Goal: Check status

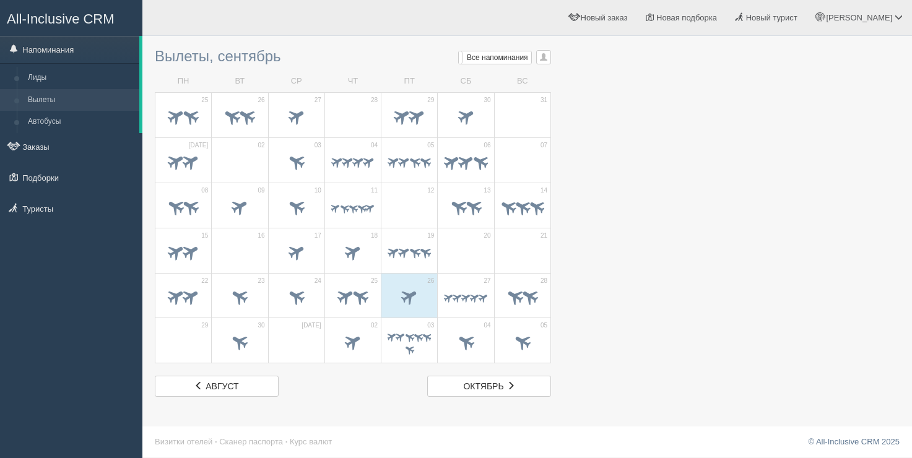
scroll to position [1, 0]
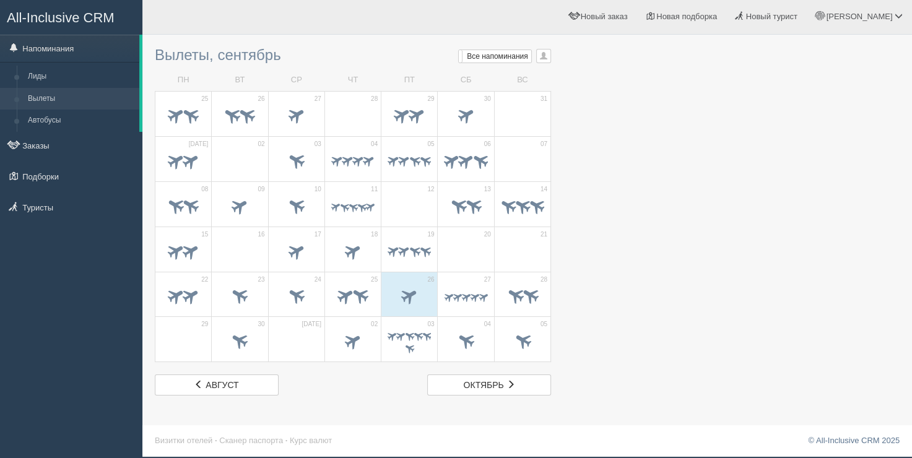
click at [244, 38] on div at bounding box center [527, 23] width 745 height 36
drag, startPoint x: 288, startPoint y: 51, endPoint x: 154, endPoint y: 55, distance: 135.0
click at [154, 55] on div "Вылеты, сентябрь Мои напоминания Мои Все напоминания Все Все напоминания Все Мо…" at bounding box center [526, 228] width 769 height 458
click at [336, 35] on div at bounding box center [527, 23] width 745 height 36
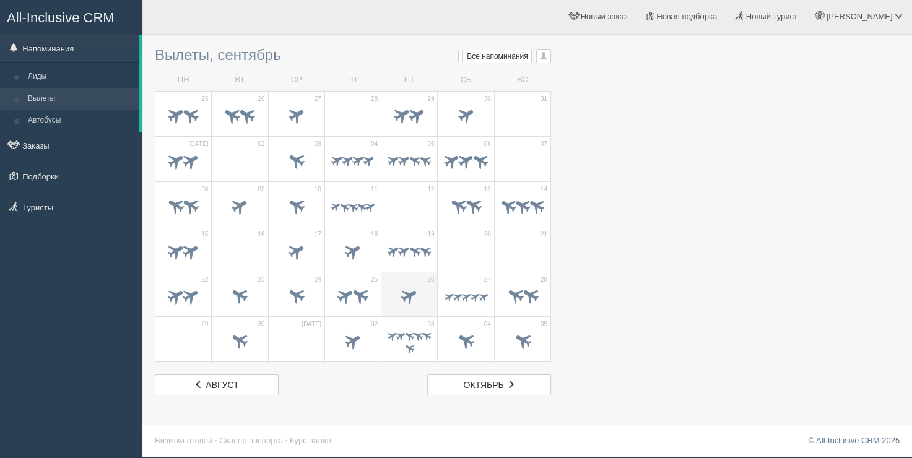
click at [409, 290] on span at bounding box center [409, 295] width 20 height 20
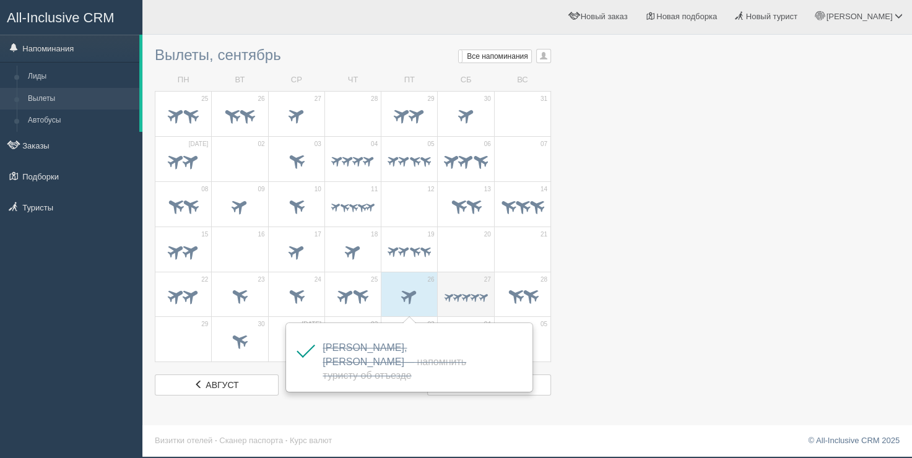
click at [462, 292] on span at bounding box center [466, 297] width 12 height 12
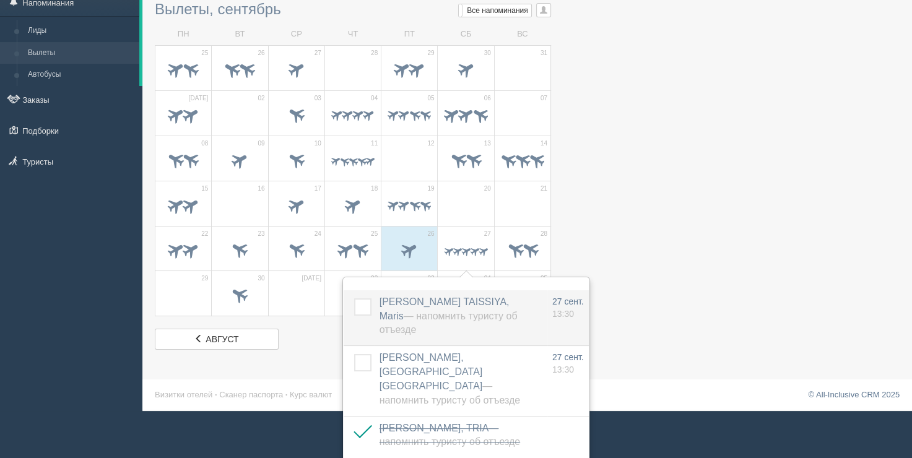
scroll to position [148, 0]
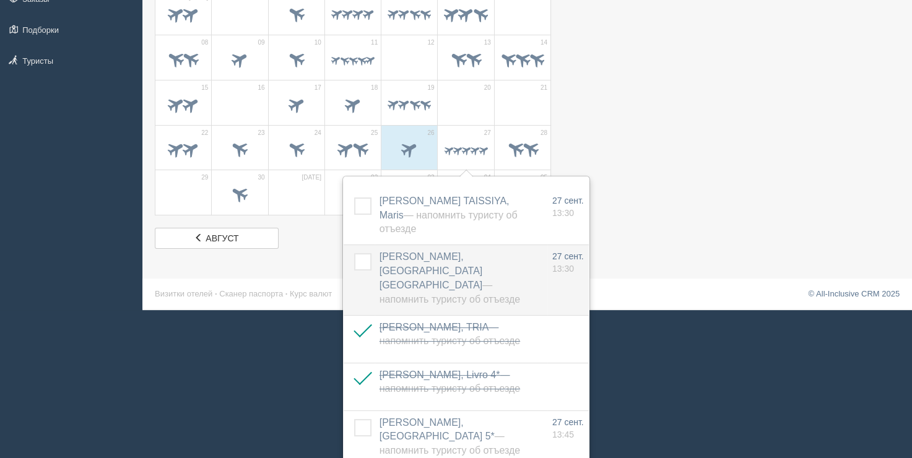
click at [354, 253] on label at bounding box center [354, 253] width 0 height 0
click at [0, 0] on input "checkbox" at bounding box center [0, 0] width 0 height 0
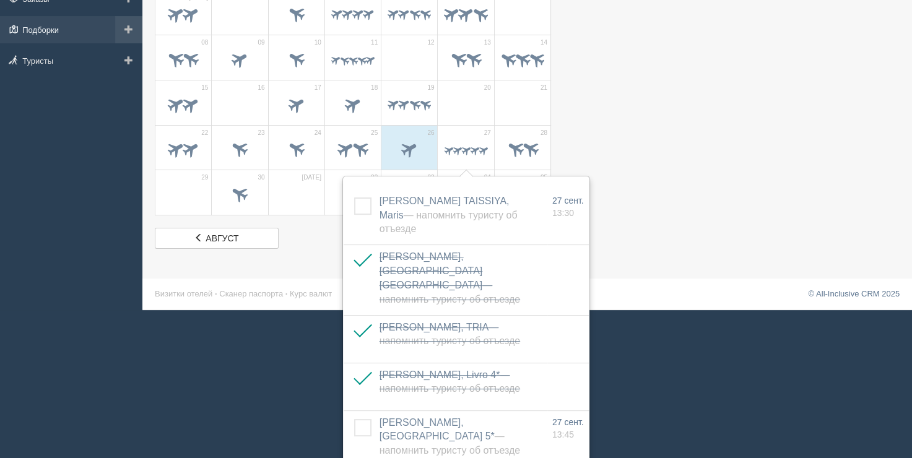
click at [105, 25] on link "Подборки" at bounding box center [71, 29] width 142 height 27
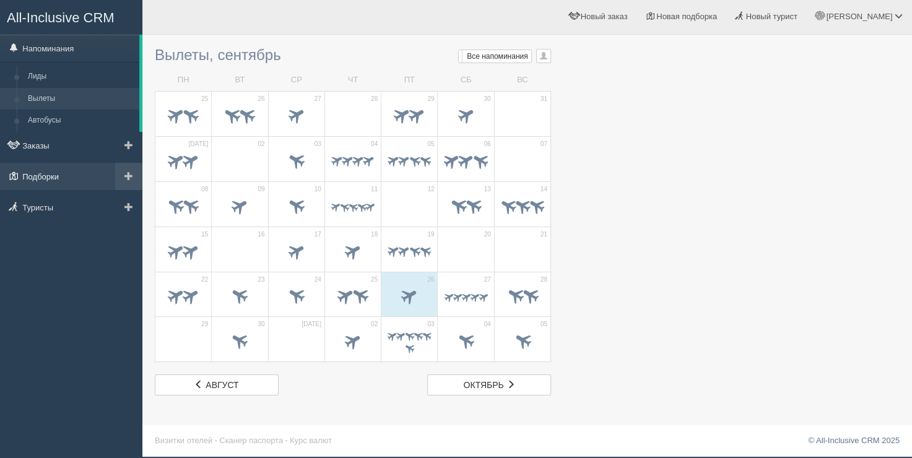
scroll to position [1, 0]
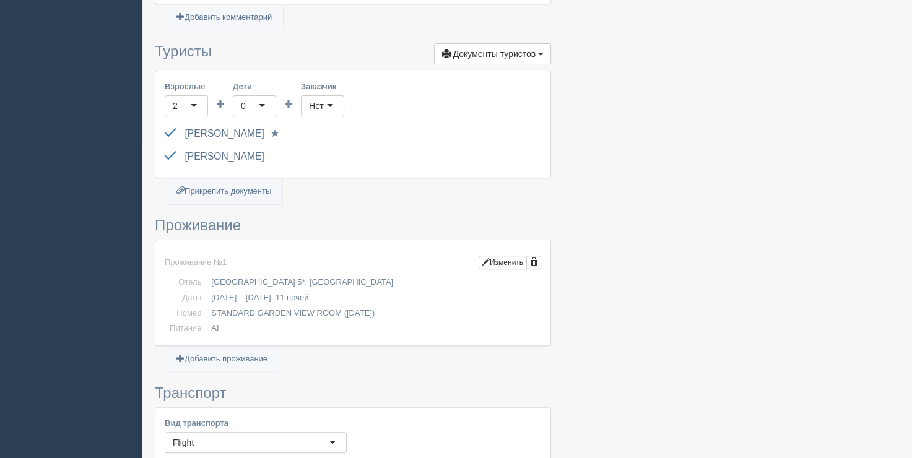
scroll to position [495, 0]
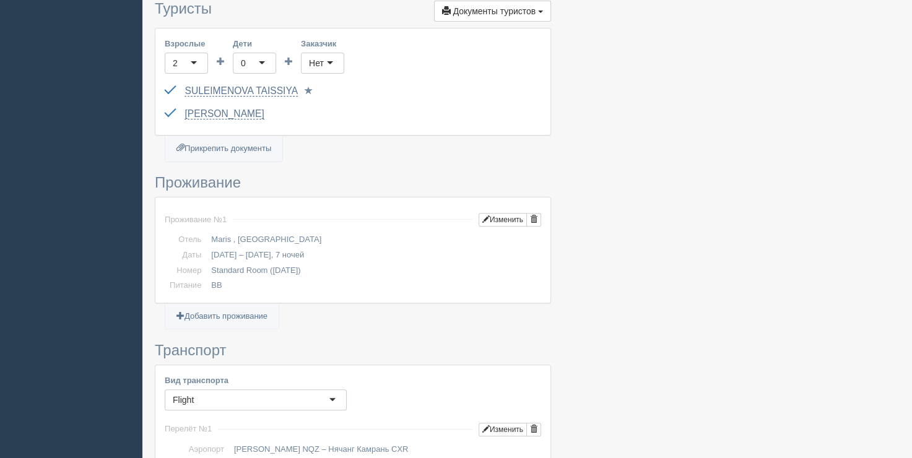
scroll to position [495, 0]
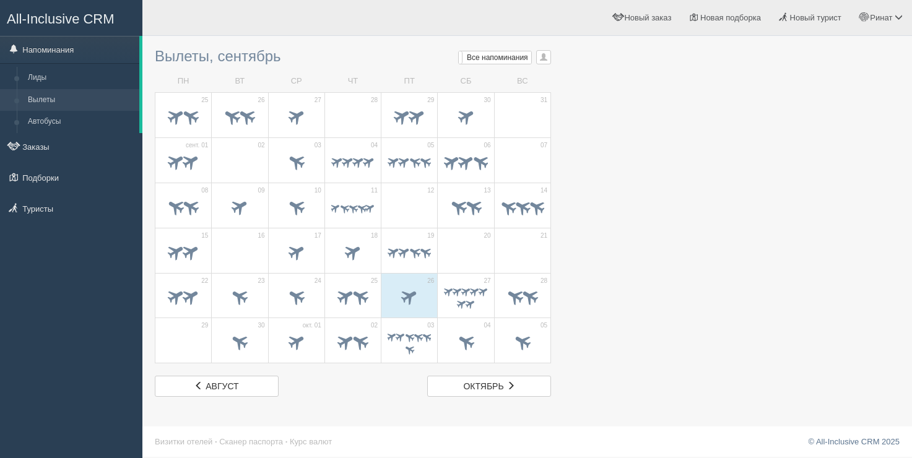
scroll to position [1, 0]
